Goal: Task Accomplishment & Management: Manage account settings

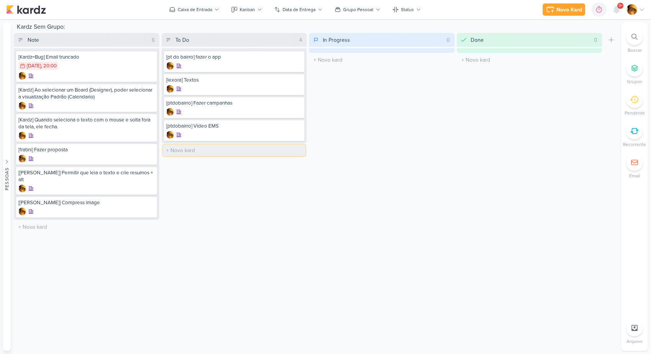
click at [200, 152] on input "text" at bounding box center [234, 150] width 143 height 11
type input "[gradual] NEO + Diferenciais"
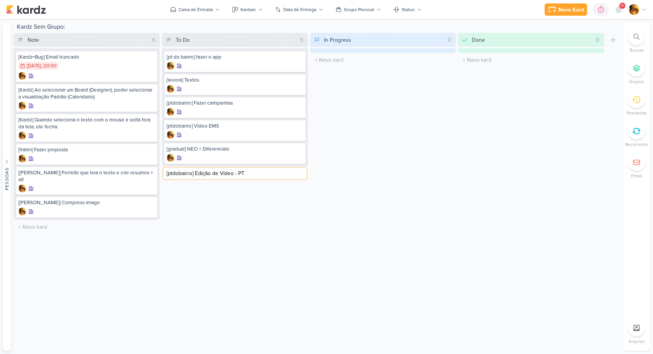
click at [187, 172] on input "[ptdobairro] Edição de Vídeo - PT" at bounding box center [235, 173] width 143 height 11
click at [245, 173] on input "[video] Edição de Vídeo - PT" at bounding box center [235, 173] width 143 height 11
type input "[video] Edição de Vídeo - PT do Bairro"
click at [209, 176] on div "[video] Edição de Vídeo - PT do Bairro" at bounding box center [234, 176] width 141 height 21
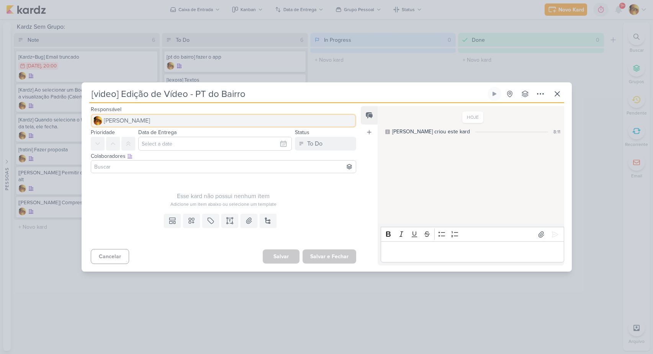
click at [185, 121] on button "[PERSON_NAME]" at bounding box center [224, 121] width 266 height 14
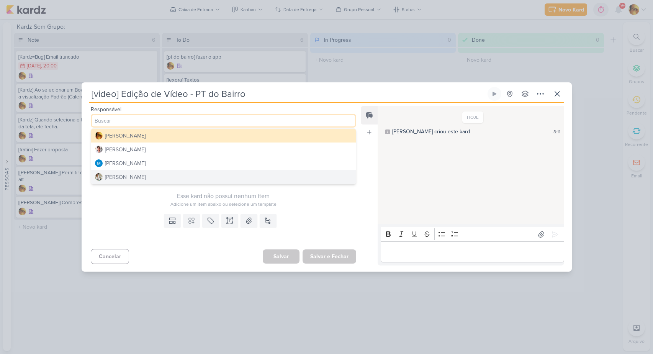
click at [162, 180] on button "[PERSON_NAME]" at bounding box center [223, 177] width 265 height 14
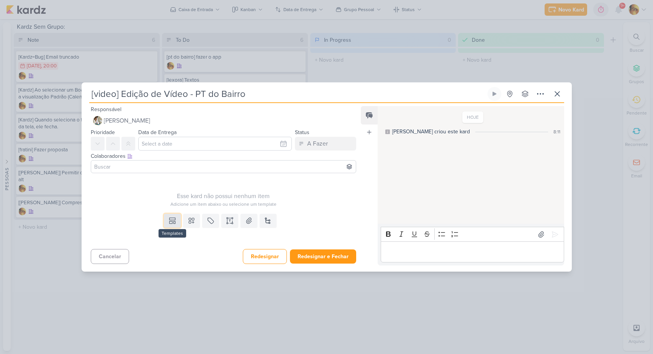
click at [172, 227] on button at bounding box center [172, 221] width 17 height 14
click at [177, 204] on div "Design" at bounding box center [199, 203] width 60 height 8
click at [174, 140] on input "[DATE] 20:00" at bounding box center [215, 144] width 154 height 14
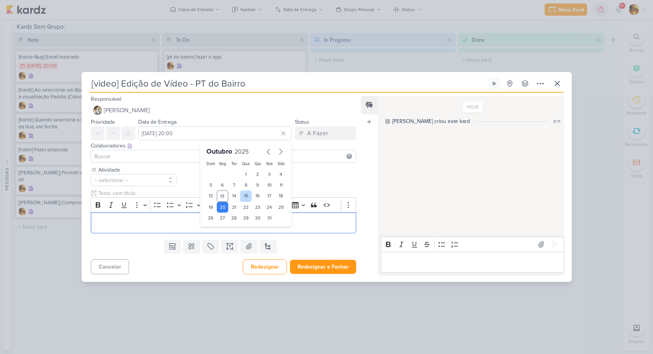
click at [244, 198] on div "15" at bounding box center [246, 195] width 12 height 11
type input "[DATE] 20:00"
click at [127, 221] on p "Editor editing area: main" at bounding box center [224, 222] width 258 height 9
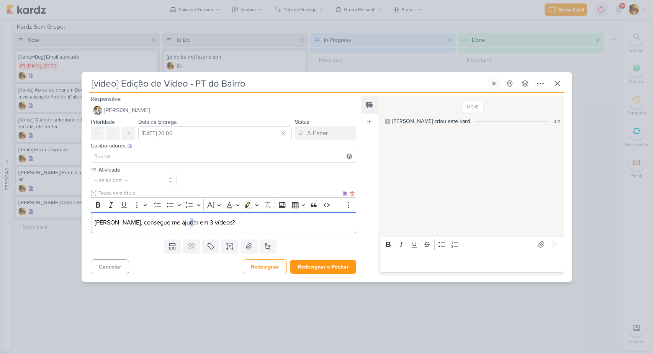
click at [185, 223] on p "[PERSON_NAME], consegue me ajudar em 3 vídeos?" at bounding box center [224, 222] width 258 height 9
click at [227, 223] on p "[PERSON_NAME], consegue me ajudar em 2 vídeos?" at bounding box center [224, 222] width 258 height 9
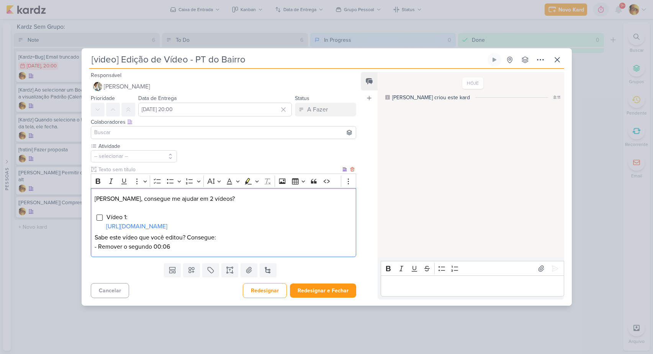
click at [189, 240] on p "Sabe este vídeo que você editou? Consegue: - Remover o segundo 00:06" at bounding box center [224, 242] width 258 height 18
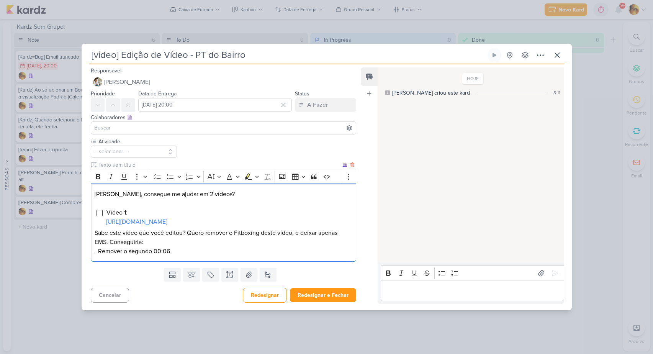
click at [184, 256] on p "Sabe este vídeo que você editou? Quero remover o Fitboxing deste vídeo, e deixa…" at bounding box center [224, 242] width 258 height 28
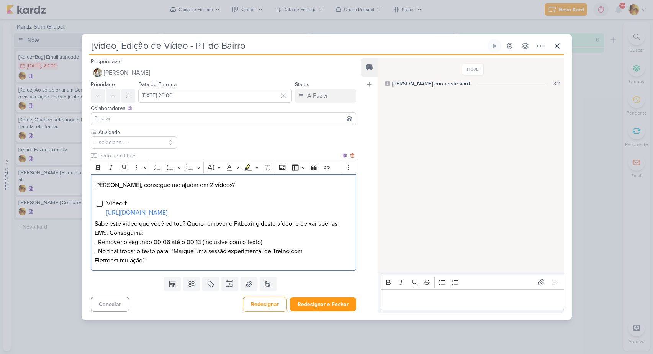
click at [282, 247] on p "Sabe este vídeo que você editou? Quero remover o Fitboxing deste vídeo, e deixa…" at bounding box center [224, 242] width 258 height 46
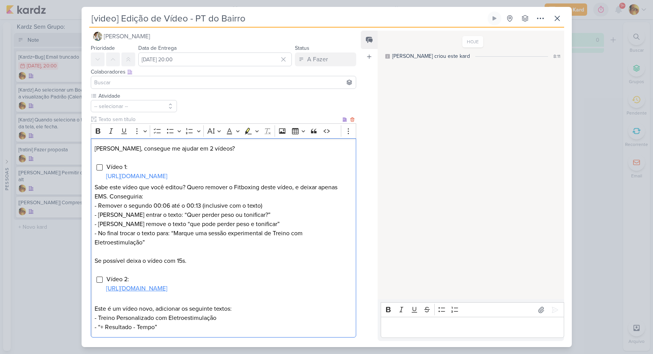
scroll to position [18, 0]
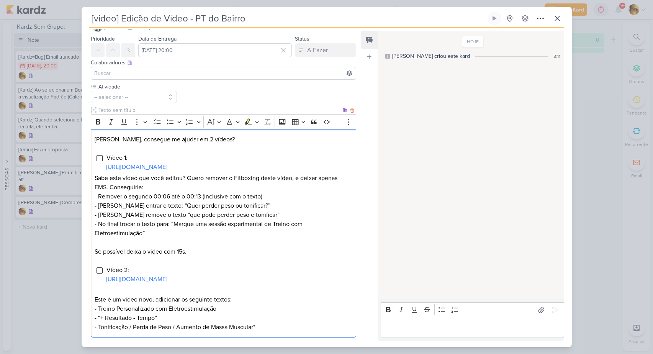
click at [202, 234] on p "Sabe este vídeo que você editou? Quero remover o Fitboxing deste vídeo, e deixa…" at bounding box center [224, 215] width 258 height 83
drag, startPoint x: 202, startPoint y: 234, endPoint x: 205, endPoint y: 248, distance: 14.6
click at [203, 236] on p "Sabe este vídeo que você editou? Quero remover o Fitboxing deste vídeo, e deixa…" at bounding box center [224, 215] width 258 height 83
drag, startPoint x: 279, startPoint y: 232, endPoint x: 307, endPoint y: 234, distance: 28.4
click at [307, 234] on p "Sabe este vídeo que você editou? Quero remover o Fitboxing deste vídeo, e deixa…" at bounding box center [224, 215] width 258 height 83
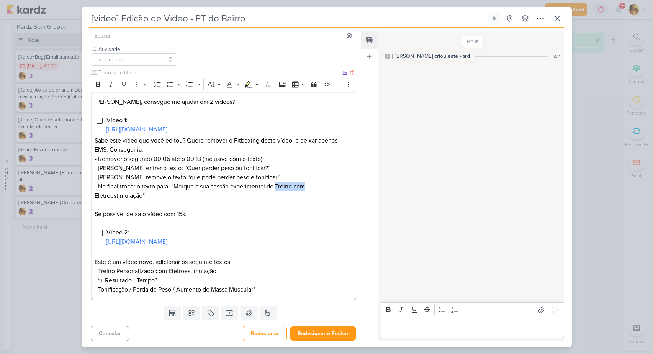
scroll to position [66, 0]
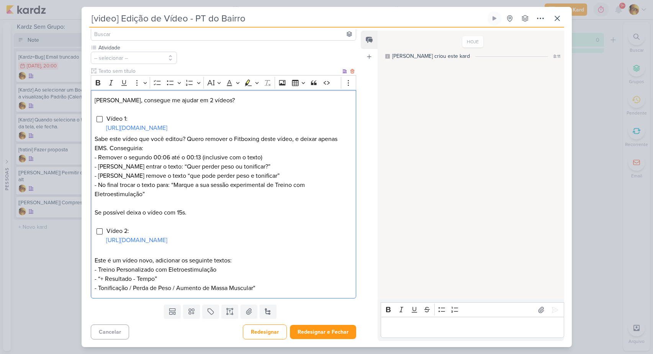
click at [271, 284] on p "- “+ Resultado - Tempo” - Tonificação / Perda de Peso / Aumento de Massa Muscul…" at bounding box center [224, 283] width 258 height 18
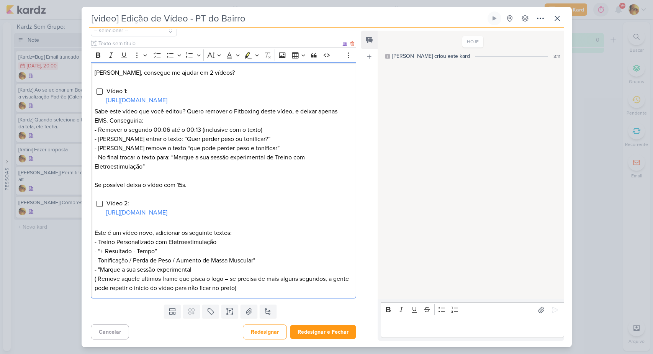
scroll to position [0, 0]
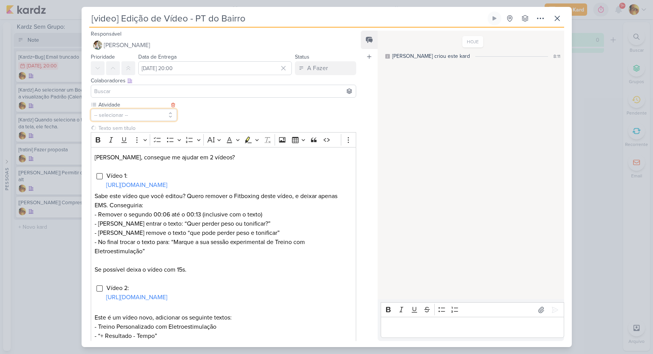
click at [138, 116] on button "-- selecionar --" at bounding box center [134, 115] width 87 height 12
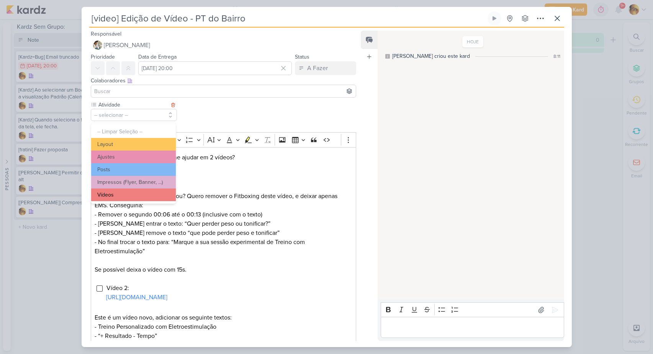
click at [130, 191] on button "Vídeos" at bounding box center [133, 195] width 85 height 13
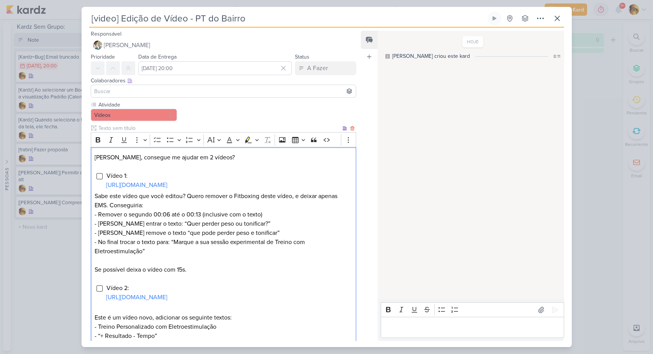
click at [227, 240] on p "Sabe este vídeo que você editou? Quero remover o Fitboxing deste vídeo, e deixa…" at bounding box center [224, 233] width 258 height 83
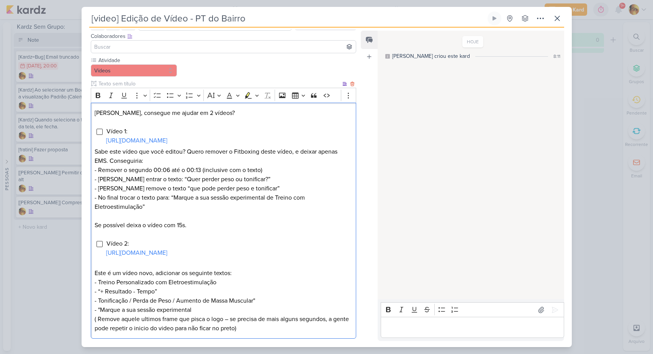
scroll to position [94, 0]
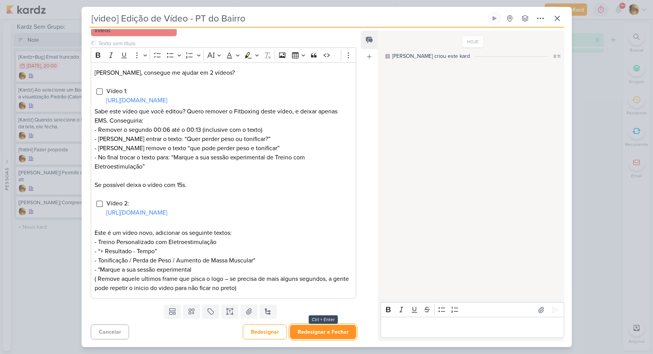
click at [318, 334] on button "Redesignar e Fechar" at bounding box center [323, 332] width 66 height 14
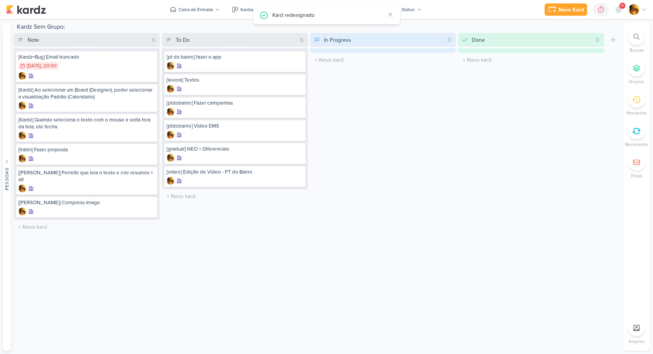
scroll to position [0, 0]
click at [195, 171] on input "text" at bounding box center [235, 173] width 143 height 11
click at [203, 154] on div at bounding box center [235, 158] width 137 height 8
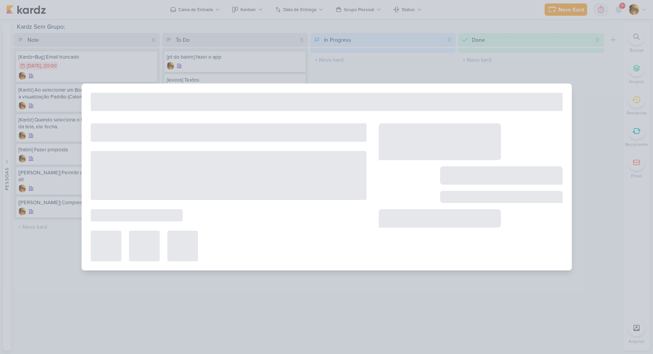
type input "[gradual] NEO + Diferenciais"
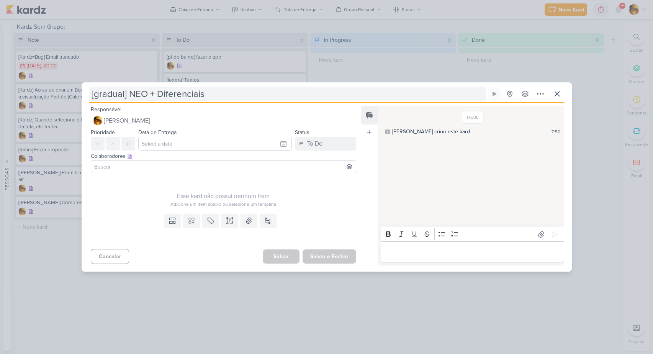
click at [220, 97] on input "[gradual] NEO + Diferenciais" at bounding box center [287, 94] width 397 height 14
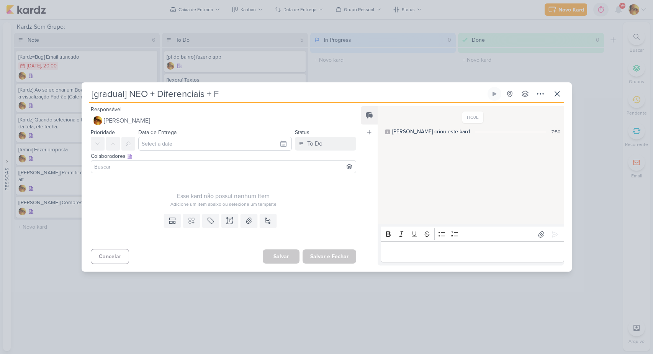
type input "[gradual] NEO + Diferenciais + Fa"
type input "[gradual] NEO + Diferenciais + Fachas"
click at [220, 99] on input "[gradual] NEO + Diferenciais + Fachas" at bounding box center [287, 94] width 397 height 14
click at [241, 95] on input "[gradual] NEO + Diferenciais + Fachas" at bounding box center [287, 94] width 397 height 14
type input "[gradual] NEO + Diferenciais + Fachada"
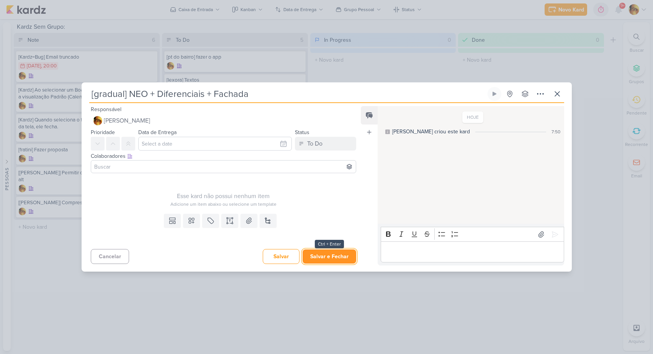
click at [319, 256] on button "Salvar e Fechar" at bounding box center [330, 256] width 54 height 14
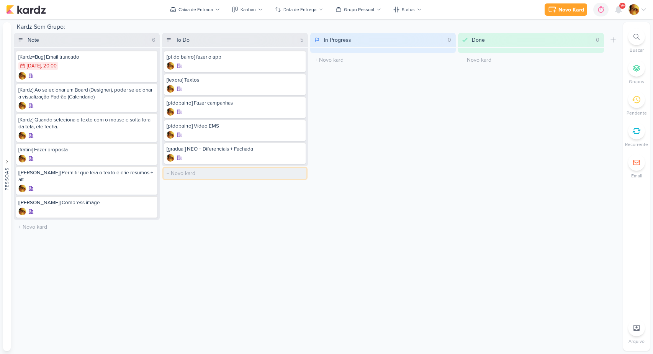
click at [197, 172] on input "text" at bounding box center [235, 173] width 143 height 11
type input "[ajustes] Site Gradual + Diferenciais (Página)"
click at [205, 176] on div "[ajustes] Site Gradual + Diferenciais (Página)" at bounding box center [234, 176] width 141 height 21
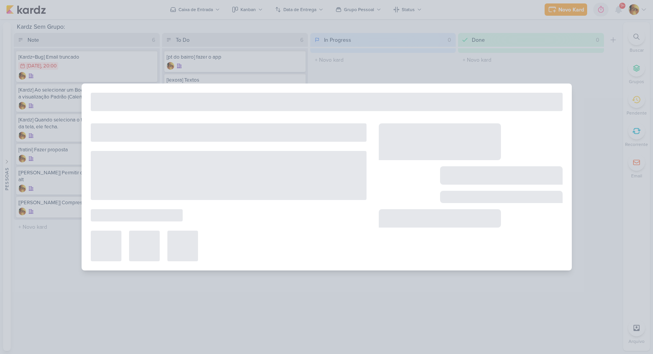
type input "[ajustes] Site Gradual + Diferenciais (Página)"
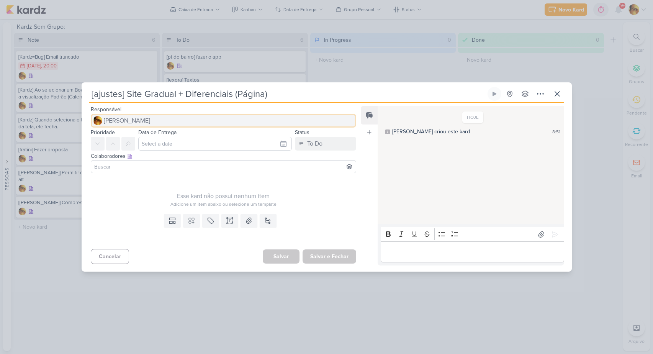
click at [152, 120] on button "[PERSON_NAME]" at bounding box center [224, 121] width 266 height 14
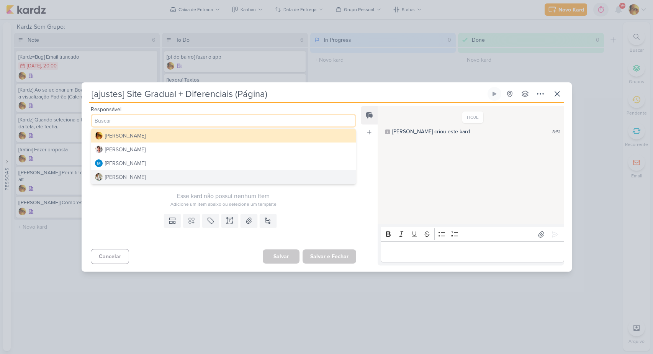
drag, startPoint x: 150, startPoint y: 174, endPoint x: 155, endPoint y: 197, distance: 22.8
click at [150, 174] on button "[PERSON_NAME]" at bounding box center [223, 177] width 265 height 14
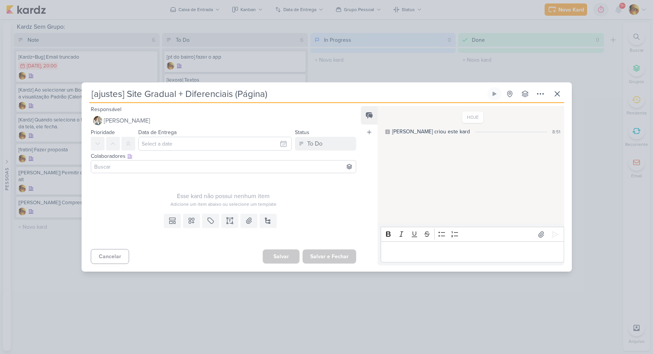
click at [167, 230] on div "Templates Campos Personalizados Marcadores Caixa De Texto Anexo [GEOGRAPHIC_DAT…" at bounding box center [221, 228] width 278 height 35
click at [167, 223] on button at bounding box center [172, 221] width 17 height 14
click at [174, 206] on div "Design" at bounding box center [199, 203] width 60 height 8
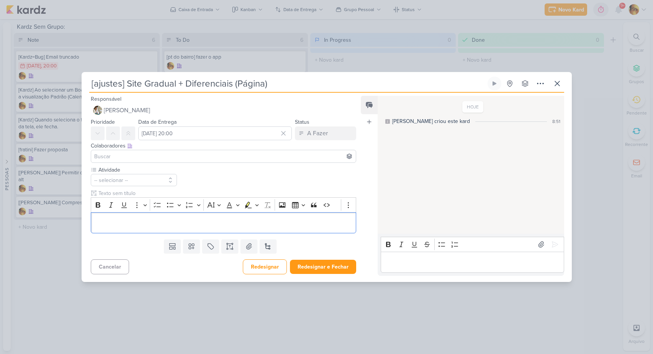
click at [177, 144] on div "Colaboradores Este kard pode ser visível a usuários da sua organização Este kar…" at bounding box center [224, 146] width 266 height 8
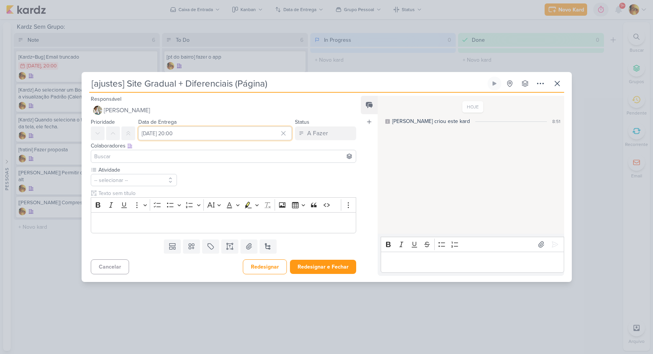
click at [162, 135] on input "[DATE] 20:00" at bounding box center [215, 133] width 154 height 14
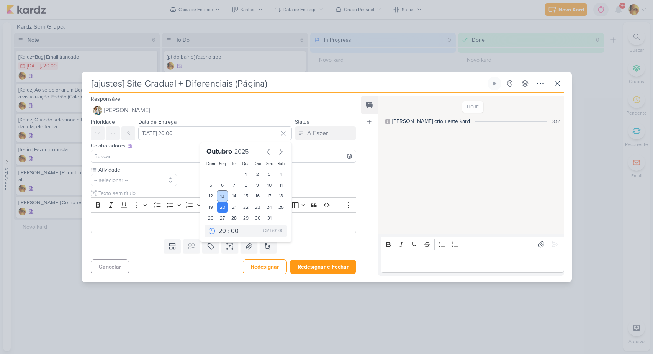
click at [218, 195] on div "13" at bounding box center [223, 195] width 12 height 11
click at [230, 194] on div "14" at bounding box center [234, 195] width 12 height 11
type input "[DATE] 20:00"
click at [146, 222] on p "Editor editing area: main" at bounding box center [224, 222] width 258 height 9
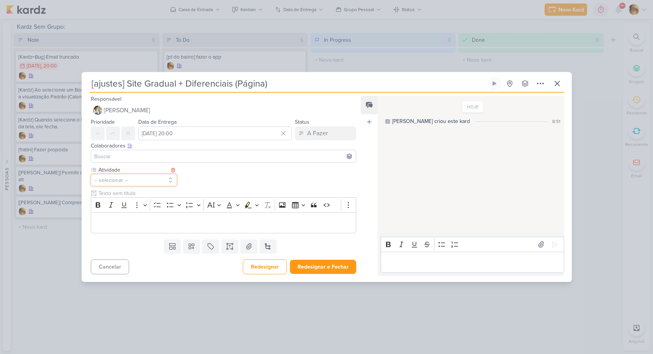
click at [137, 179] on button "-- selecionar --" at bounding box center [134, 180] width 87 height 12
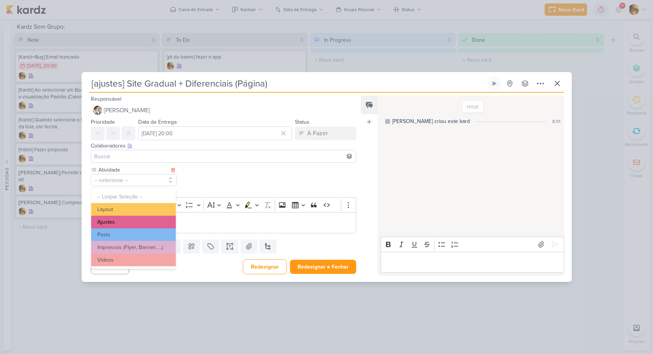
click at [121, 223] on button "Ajustes" at bounding box center [133, 222] width 85 height 13
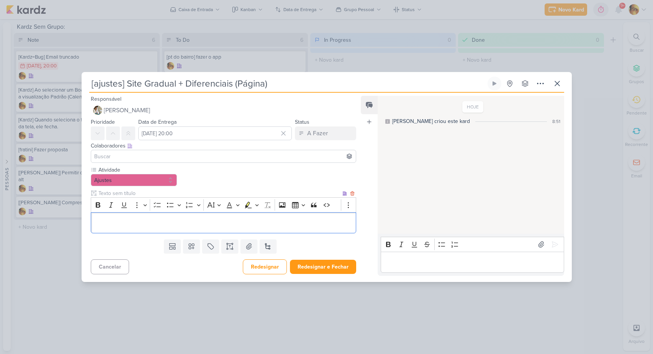
click at [118, 228] on div "Editor editing area: main" at bounding box center [224, 222] width 266 height 21
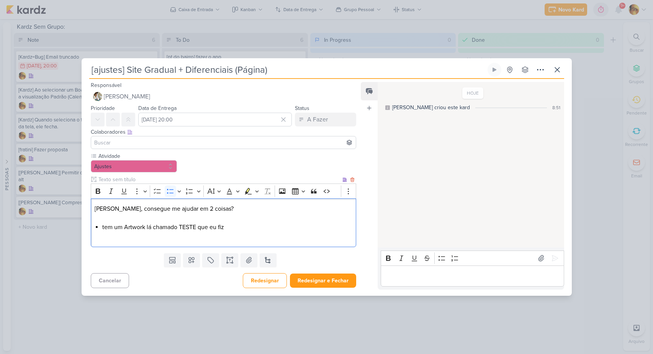
click at [203, 224] on li "tem um Artwork lá chamado TESTE que eu fiz" at bounding box center [227, 227] width 250 height 9
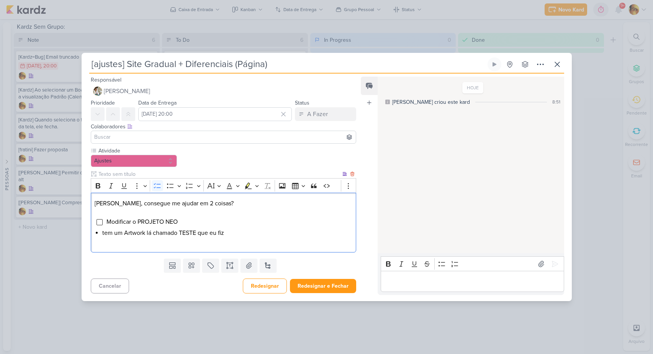
click at [230, 231] on li "tem um Artwork lá chamado TESTE que eu fiz" at bounding box center [227, 232] width 250 height 9
click at [230, 233] on li "tem um Artwork lá chamado TESTE que eu fiz" at bounding box center [227, 232] width 250 height 9
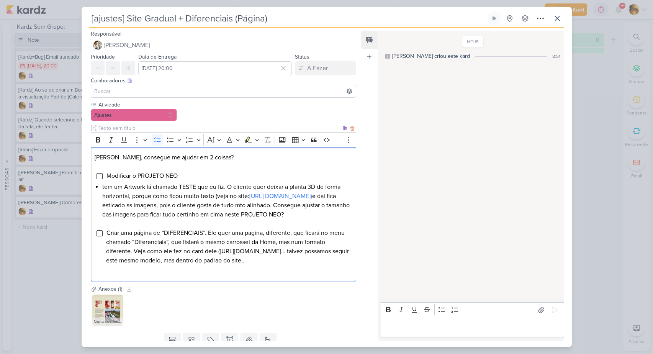
drag, startPoint x: 230, startPoint y: 279, endPoint x: 323, endPoint y: 280, distance: 93.5
click at [323, 265] on li "Criar uma página de “DIFERENCIAIS”. Ele quer uma pagina, diferente, que ficará …" at bounding box center [229, 246] width 246 height 37
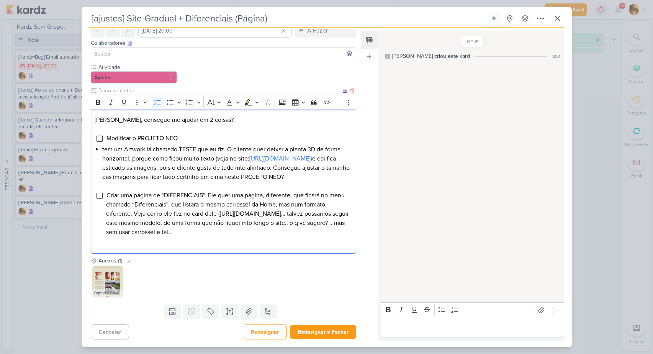
scroll to position [56, 0]
click at [311, 335] on button "Redesignar e Fechar" at bounding box center [323, 332] width 66 height 14
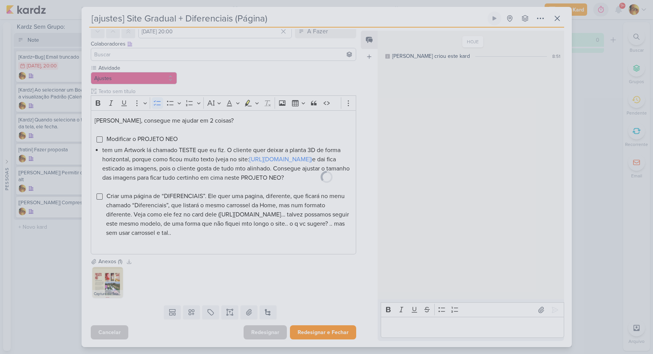
scroll to position [0, 0]
